Goal: Obtain resource: Download file/media

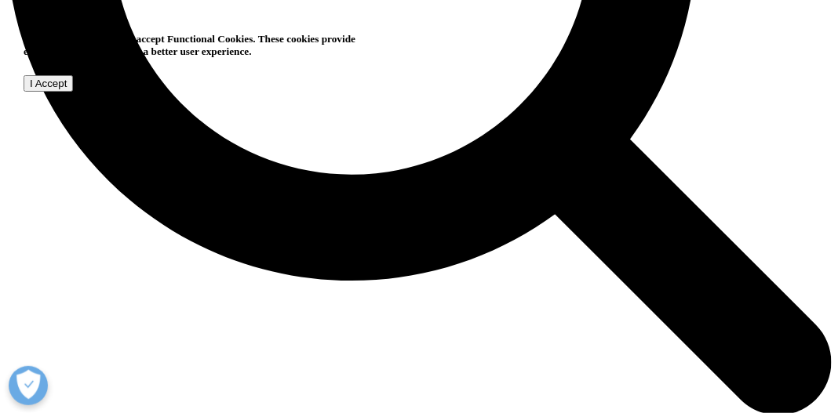
scroll to position [1334, 0]
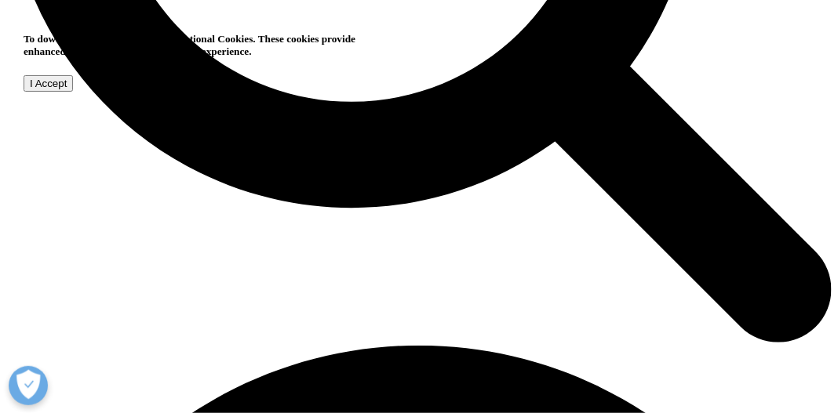
click at [73, 92] on input "I Accept" at bounding box center [48, 83] width 49 height 16
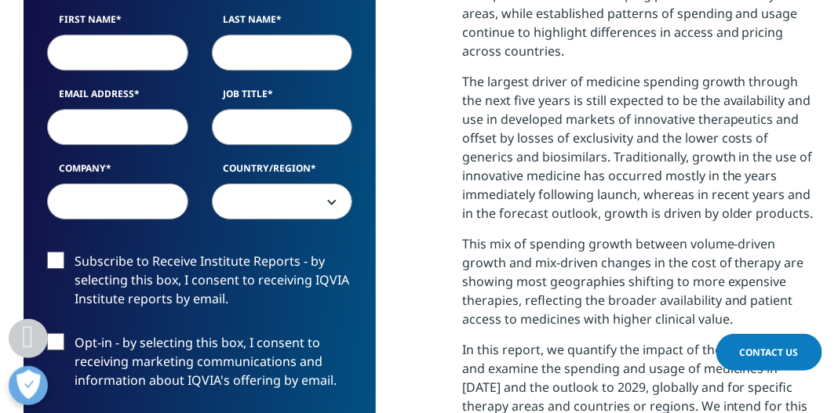
scroll to position [1072, 0]
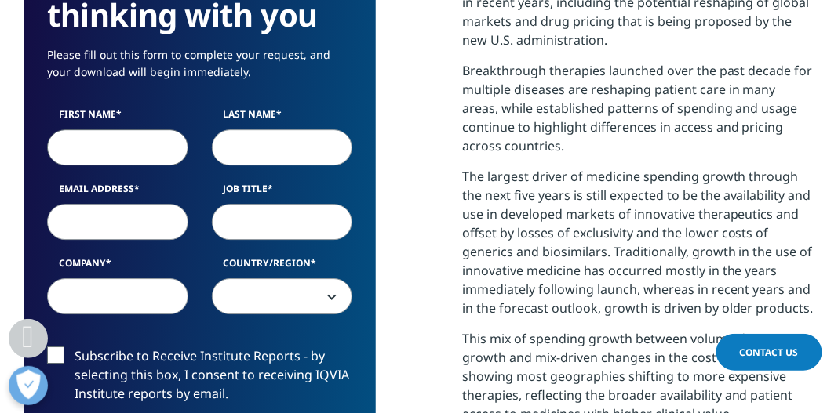
click at [140, 147] on input "First Name" at bounding box center [117, 147] width 141 height 36
type input "[PERSON_NAME]"
type input "[PERSON_NAME][EMAIL_ADDRESS][PERSON_NAME][DOMAIN_NAME]"
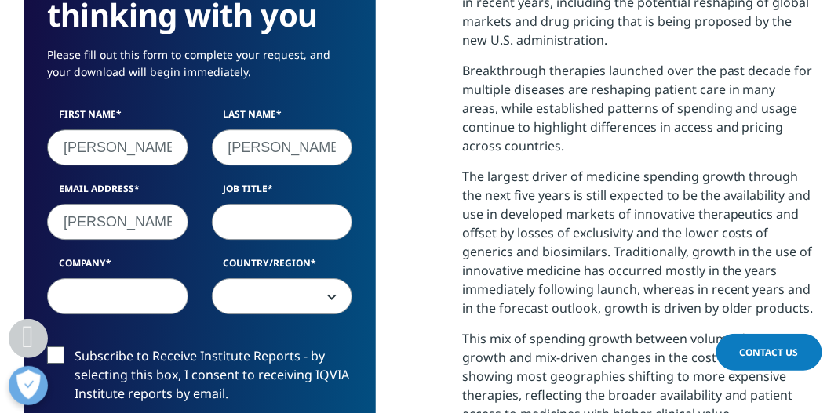
type input "manager"
type input "Corporation of the City of [GEOGRAPHIC_DATA]"
select select "Canada"
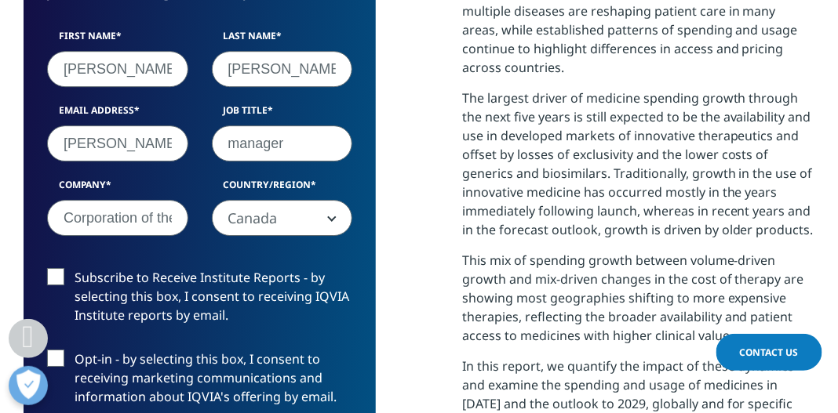
click at [60, 275] on label "Subscribe to Receive Institute Reports - by selecting this box, I consent to re…" at bounding box center [199, 300] width 305 height 65
click at [75, 268] on input "Subscribe to Receive Institute Reports - by selecting this box, I consent to re…" at bounding box center [75, 268] width 0 height 0
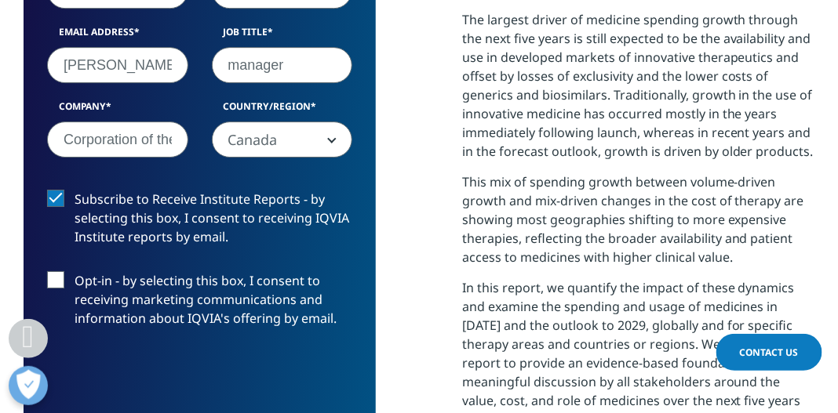
click at [60, 286] on label "Opt-in - by selecting this box, I consent to receiving marketing communications…" at bounding box center [199, 303] width 305 height 65
click at [75, 271] on input "Opt-in - by selecting this box, I consent to receiving marketing communications…" at bounding box center [75, 271] width 0 height 0
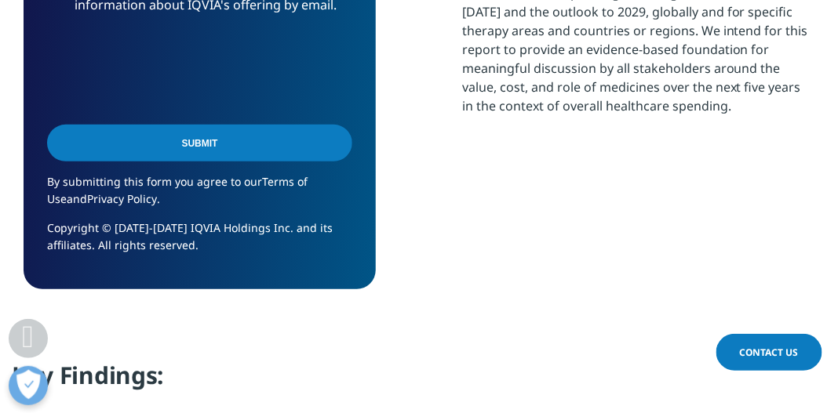
click at [183, 143] on input "Submit" at bounding box center [199, 143] width 305 height 37
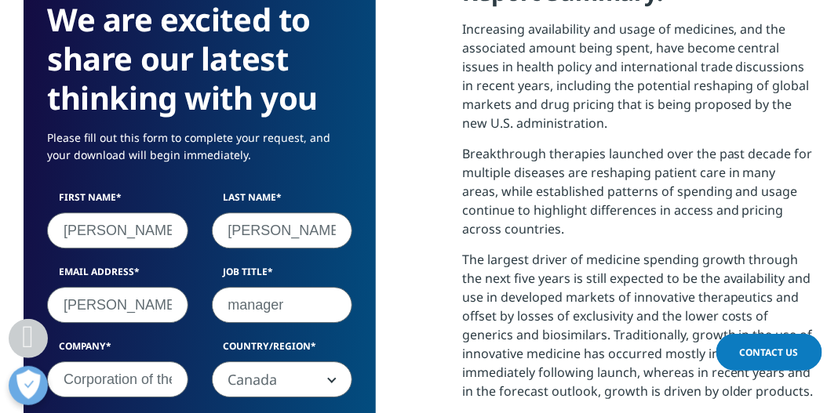
scroll to position [8, 8]
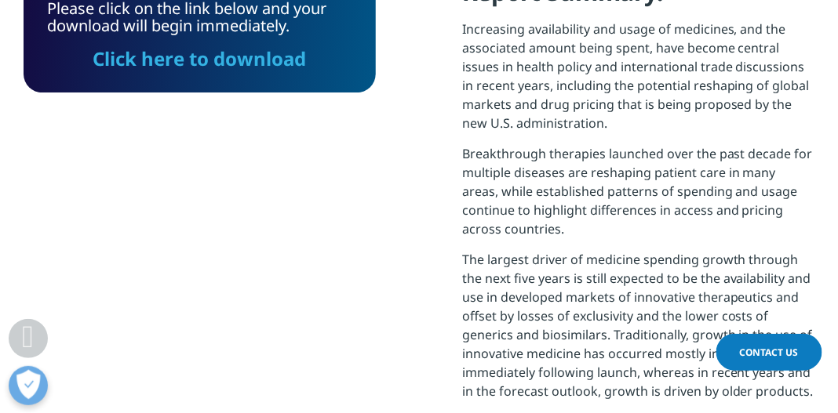
click at [202, 57] on link "Click here to download" at bounding box center [199, 59] width 213 height 26
